Goal: Navigation & Orientation: Find specific page/section

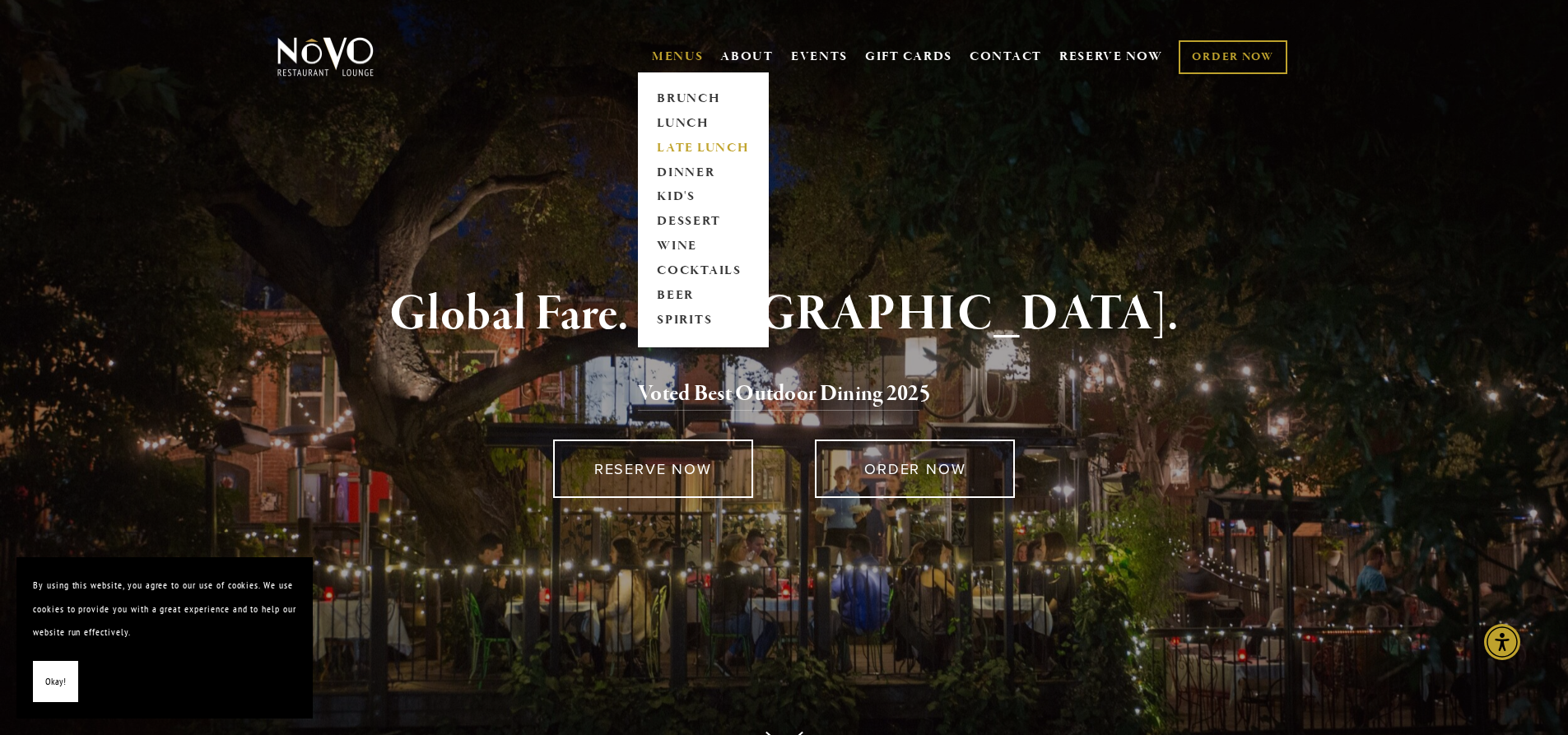
click at [702, 150] on link "LATE LUNCH" at bounding box center [703, 148] width 103 height 25
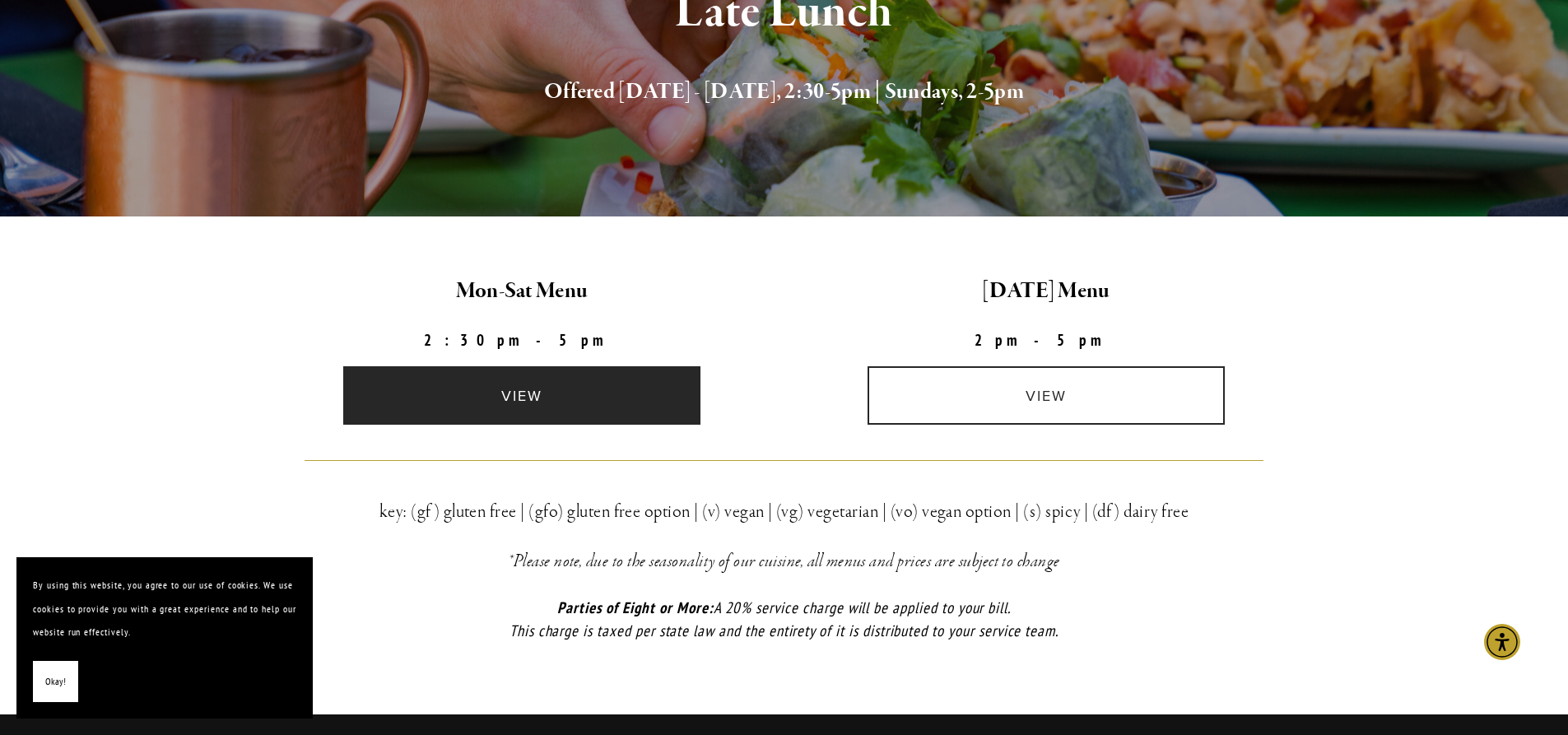
scroll to position [329, 0]
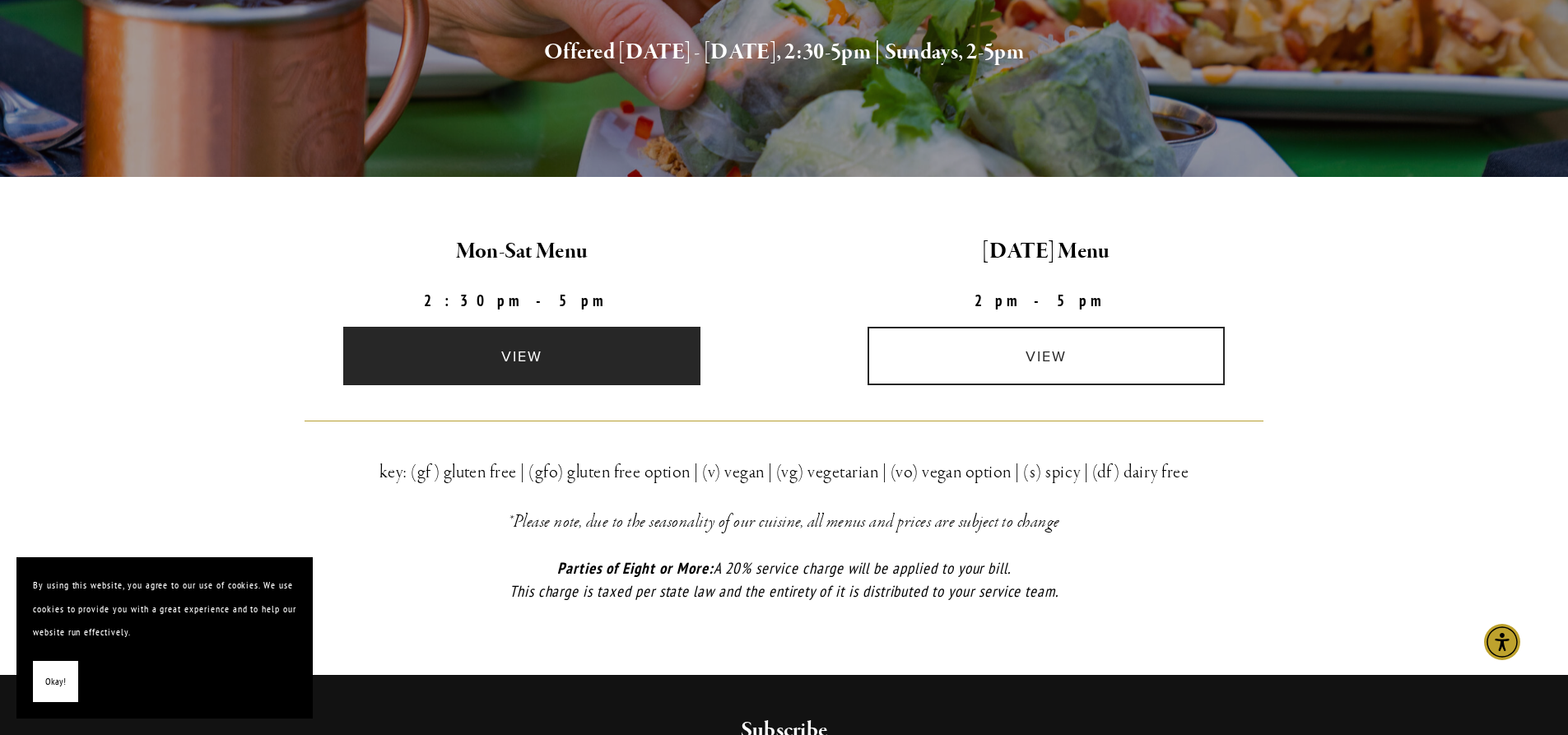
click at [543, 361] on link "view" at bounding box center [522, 356] width 358 height 59
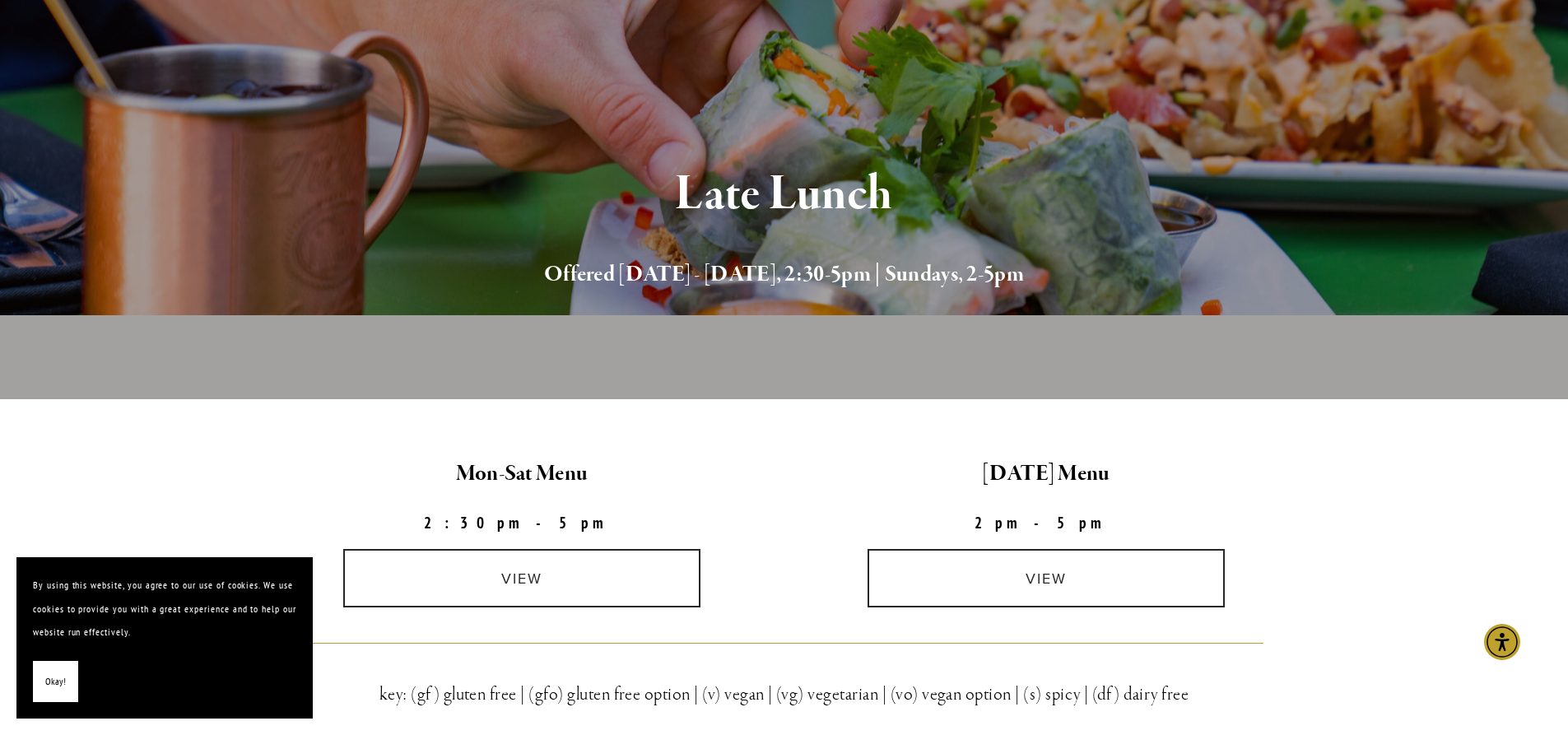
scroll to position [82, 0]
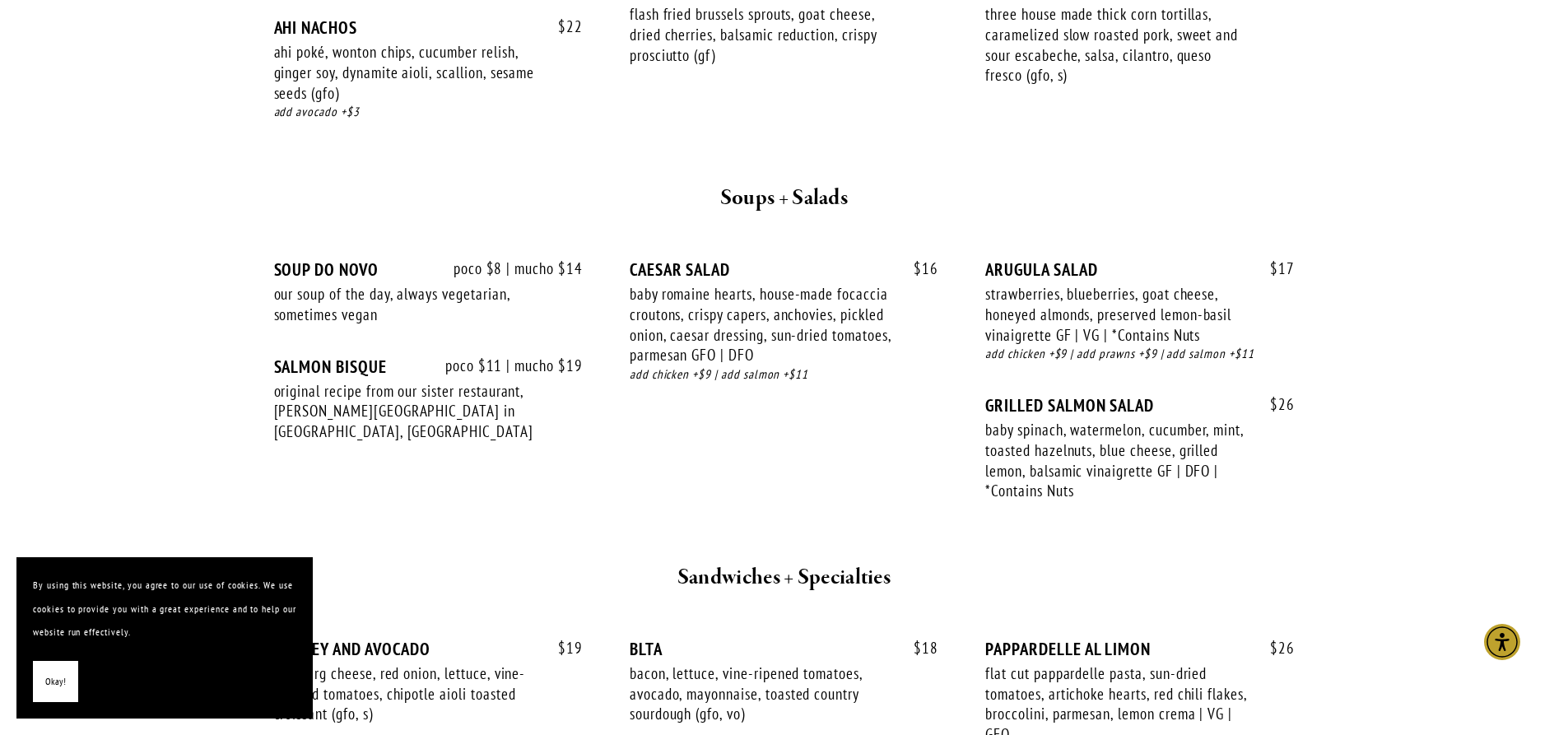
scroll to position [1317, 0]
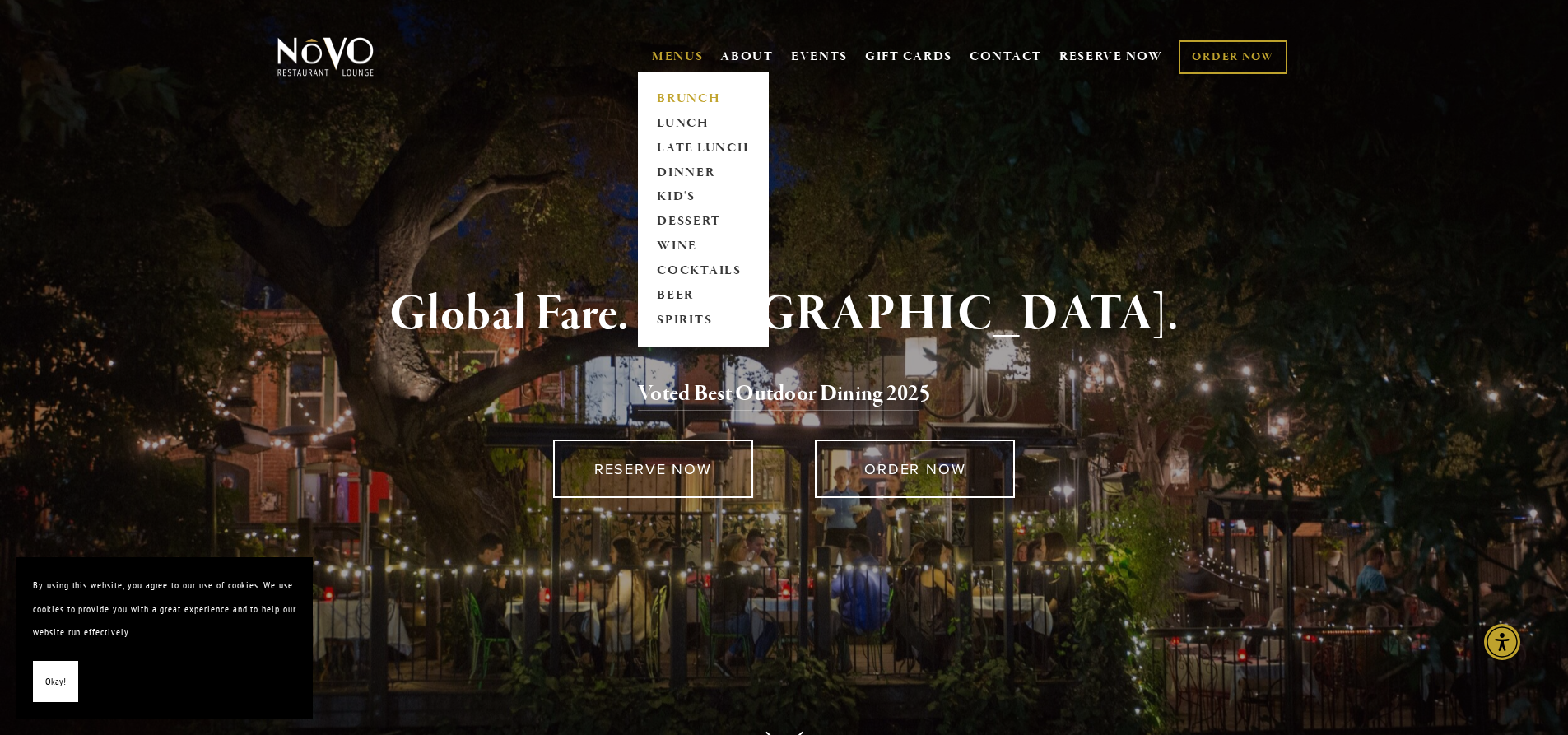
click at [696, 93] on link "BRUNCH" at bounding box center [703, 99] width 103 height 25
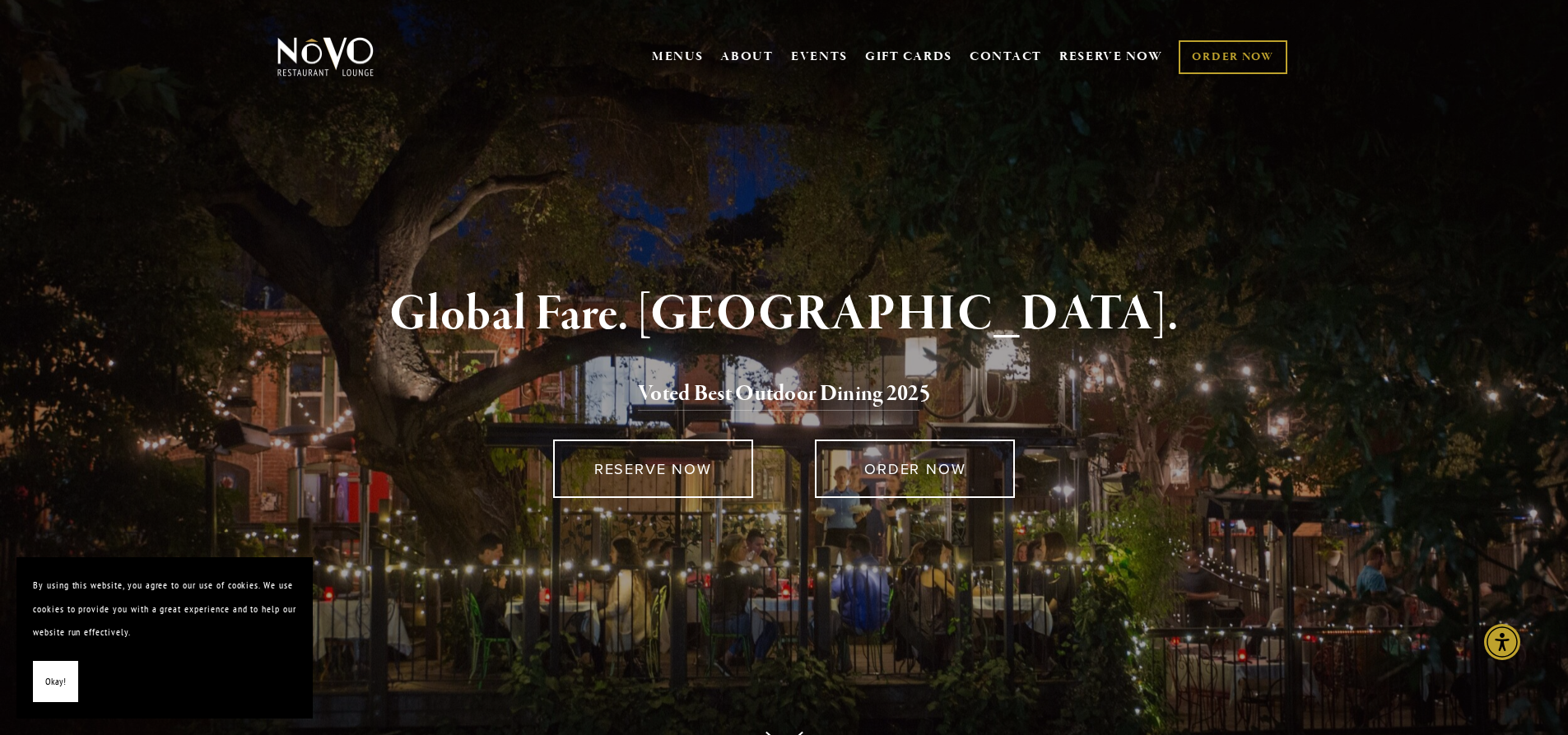
click at [544, 695] on div "Global Fare. Creekside Ambiance. Voted Best Outdoor Dining 202 5 RESERVE NOW OR…" at bounding box center [784, 453] width 1185 height 621
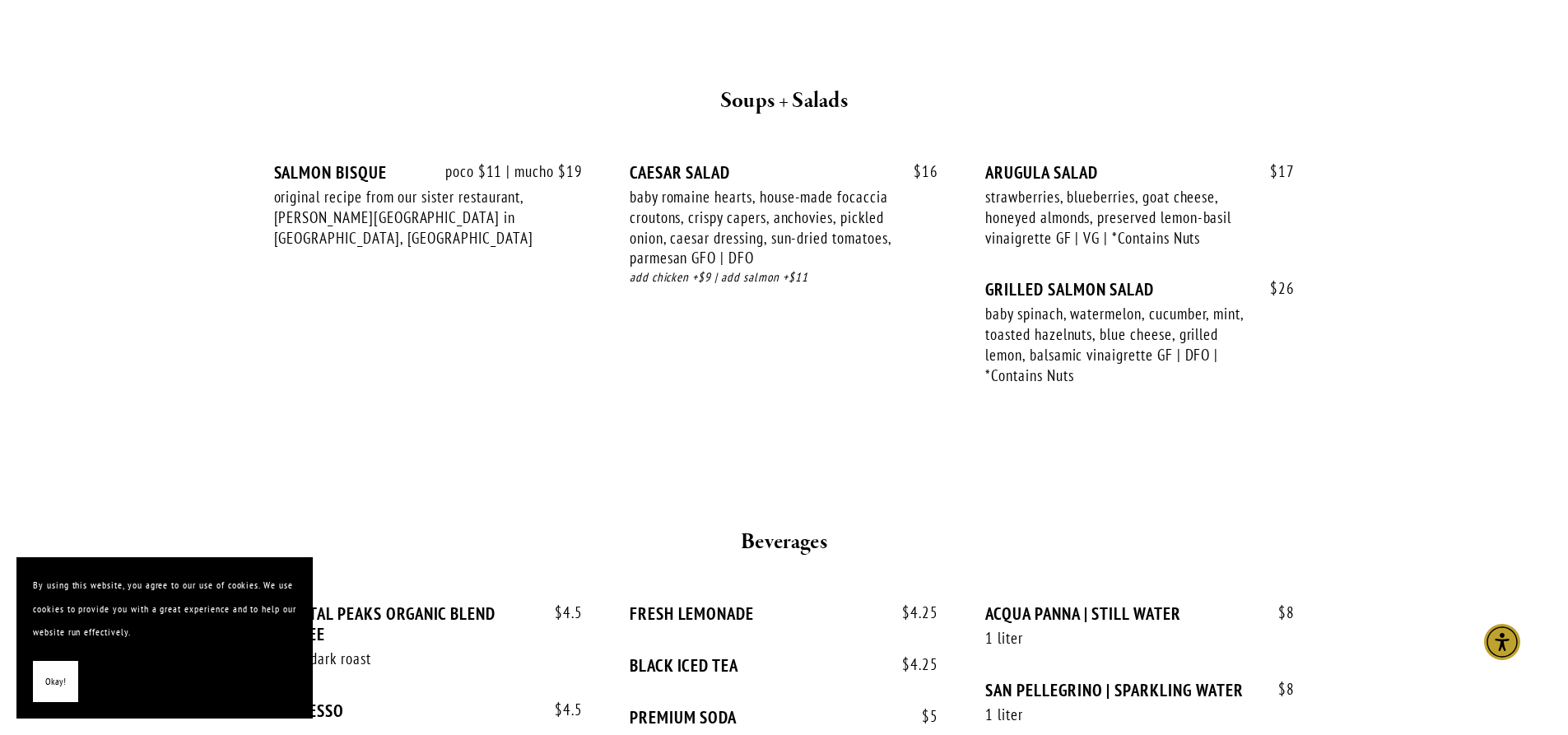
scroll to position [2962, 0]
